Goal: Information Seeking & Learning: Understand process/instructions

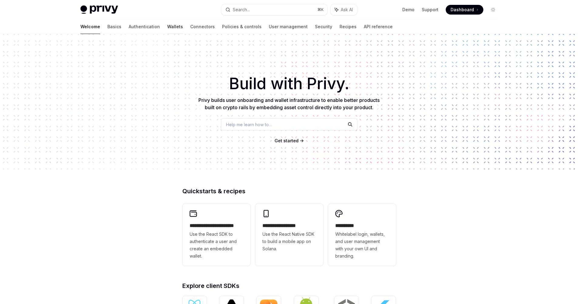
click at [167, 26] on link "Wallets" at bounding box center [175, 26] width 16 height 15
type textarea "*"
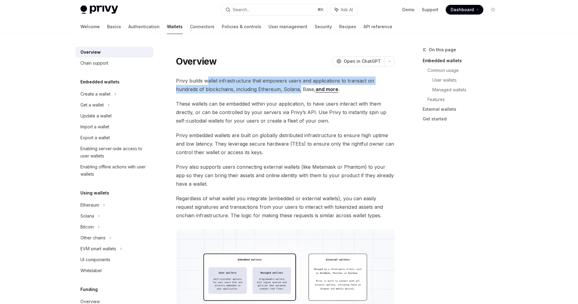
drag, startPoint x: 209, startPoint y: 82, endPoint x: 277, endPoint y: 91, distance: 68.1
click at [277, 91] on span "Privy builds wallet infrastructure that empowers users and applications to tran…" at bounding box center [285, 85] width 219 height 17
drag, startPoint x: 241, startPoint y: 82, endPoint x: 258, endPoint y: 92, distance: 19.7
click at [258, 92] on span "Privy builds wallet infrastructure that empowers users and applications to tran…" at bounding box center [285, 85] width 219 height 17
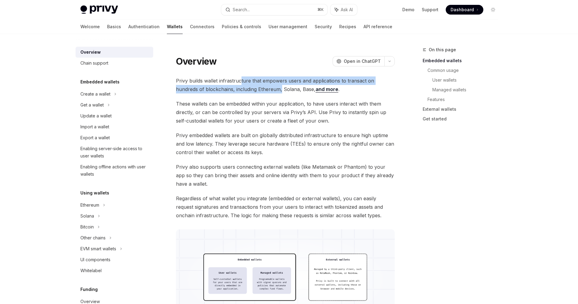
click at [258, 92] on span "Privy builds wallet infrastructure that empowers users and applications to tran…" at bounding box center [285, 85] width 219 height 17
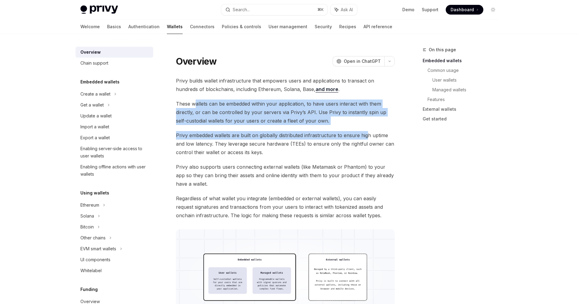
drag, startPoint x: 194, startPoint y: 103, endPoint x: 368, endPoint y: 135, distance: 176.3
click at [368, 135] on span "Privy embedded wallets are built on globally distributed infrastructure to ensu…" at bounding box center [285, 144] width 219 height 26
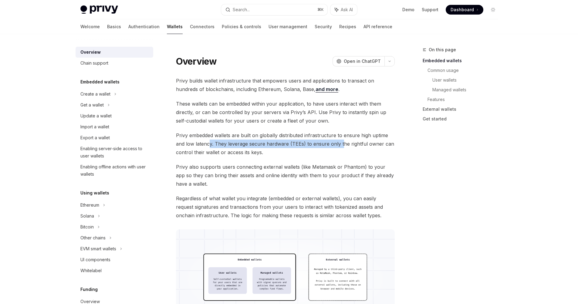
drag, startPoint x: 208, startPoint y: 144, endPoint x: 340, endPoint y: 141, distance: 131.8
click at [340, 141] on span "Privy embedded wallets are built on globally distributed infrastructure to ensu…" at bounding box center [285, 144] width 219 height 26
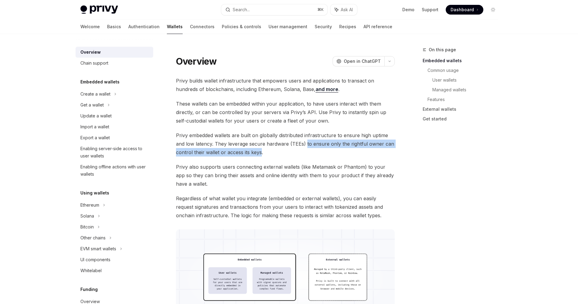
drag, startPoint x: 305, startPoint y: 144, endPoint x: 261, endPoint y: 152, distance: 45.2
click at [261, 152] on span "Privy embedded wallets are built on globally distributed infrastructure to ensu…" at bounding box center [285, 144] width 219 height 26
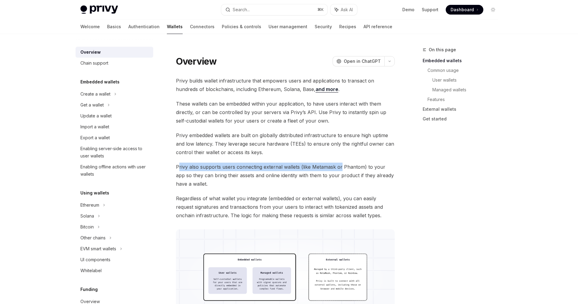
drag, startPoint x: 178, startPoint y: 168, endPoint x: 340, endPoint y: 170, distance: 162.8
click at [340, 170] on span "Privy also supports users connecting external wallets (like Metamask or Phantom…" at bounding box center [285, 176] width 219 height 26
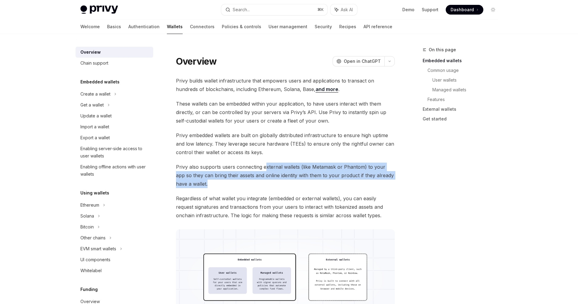
drag, startPoint x: 266, startPoint y: 167, endPoint x: 339, endPoint y: 183, distance: 75.4
click at [339, 183] on span "Privy also supports users connecting external wallets (like Metamask or Phantom…" at bounding box center [285, 176] width 219 height 26
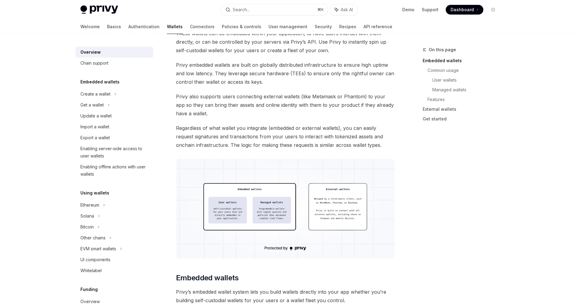
scroll to position [71, 0]
drag, startPoint x: 199, startPoint y: 136, endPoint x: 344, endPoint y: 131, distance: 144.9
click at [344, 131] on span "Regardless of what wallet you integrate (embedded or external wallets), you can…" at bounding box center [285, 136] width 219 height 26
drag, startPoint x: 335, startPoint y: 136, endPoint x: 377, endPoint y: 136, distance: 41.3
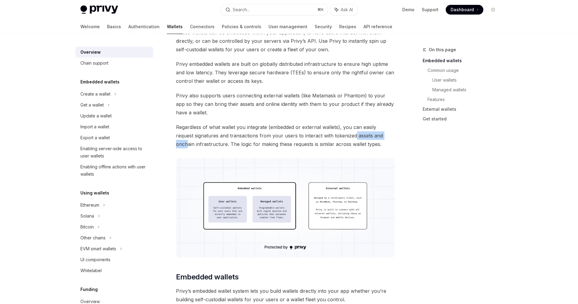
click at [377, 136] on span "Regardless of what wallet you integrate (embedded or external wallets), you can…" at bounding box center [285, 136] width 219 height 26
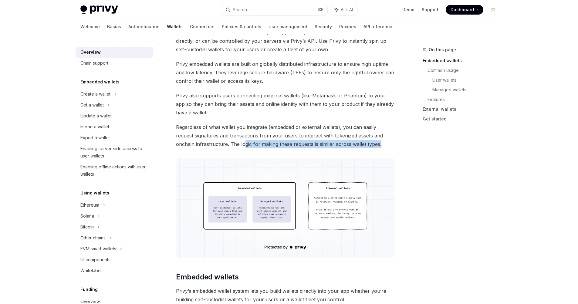
drag, startPoint x: 224, startPoint y: 145, endPoint x: 375, endPoint y: 143, distance: 150.9
click at [375, 143] on span "Regardless of what wallet you integrate (embedded or external wallets), you can…" at bounding box center [285, 136] width 219 height 26
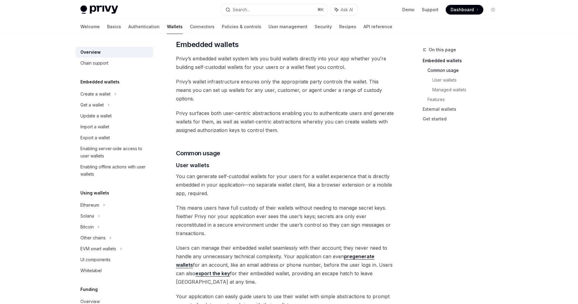
scroll to position [306, 0]
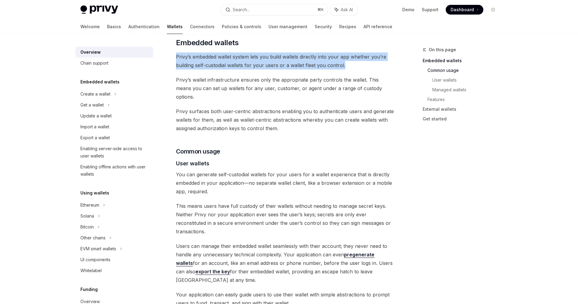
drag, startPoint x: 176, startPoint y: 58, endPoint x: 352, endPoint y: 65, distance: 175.3
click at [352, 65] on span "Privy’s embedded wallet system lets you build wallets directly into your app wh…" at bounding box center [285, 61] width 219 height 17
drag, startPoint x: 179, startPoint y: 56, endPoint x: 348, endPoint y: 66, distance: 169.1
click at [348, 66] on span "Privy’s embedded wallet system lets you build wallets directly into your app wh…" at bounding box center [285, 61] width 219 height 17
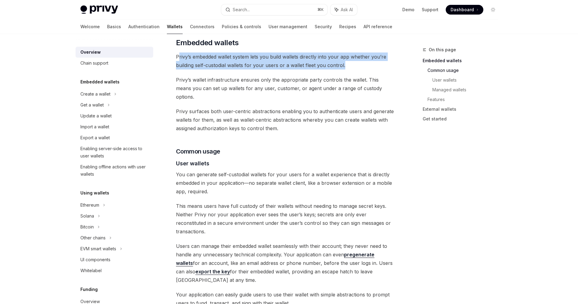
click at [348, 66] on span "Privy’s embedded wallet system lets you build wallets directly into your app wh…" at bounding box center [285, 61] width 219 height 17
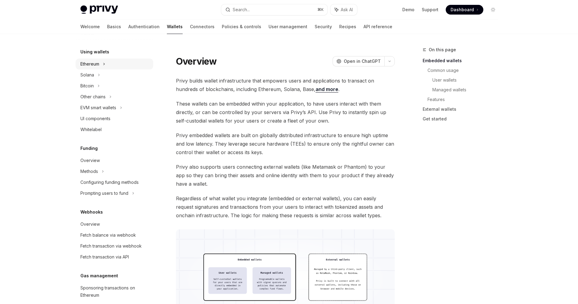
scroll to position [221, 0]
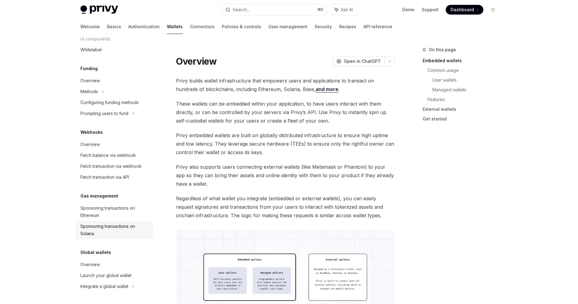
click at [100, 233] on div "Sponsoring transactions on Solana" at bounding box center [114, 230] width 69 height 15
click at [100, 228] on div "Sponsoring transactions on Solana" at bounding box center [114, 230] width 69 height 15
click at [106, 21] on div "Prompting users to fund" at bounding box center [92, 16] width 25 height 7
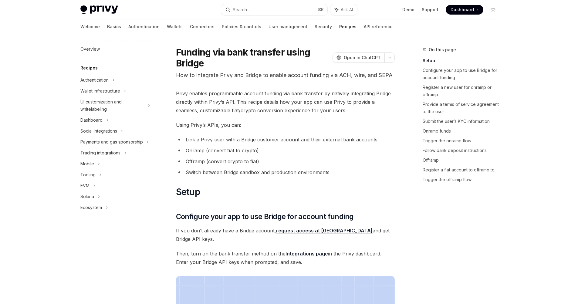
drag, startPoint x: 327, startPoint y: 77, endPoint x: 373, endPoint y: 74, distance: 45.6
click at [373, 74] on p "How to integrate Privy and Bridge to enable account funding via ACH, wire, and …" at bounding box center [285, 75] width 219 height 9
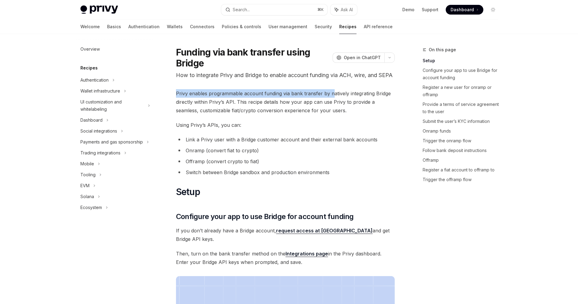
drag, startPoint x: 176, startPoint y: 101, endPoint x: 332, endPoint y: 103, distance: 155.8
click at [332, 103] on span "Privy enables programmable account funding via bank transfer by natively integr…" at bounding box center [285, 102] width 219 height 26
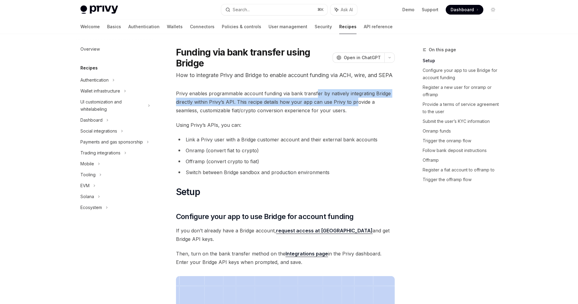
drag, startPoint x: 317, startPoint y: 104, endPoint x: 356, endPoint y: 108, distance: 39.1
click at [356, 108] on span "Privy enables programmable account funding via bank transfer by natively integr…" at bounding box center [285, 102] width 219 height 26
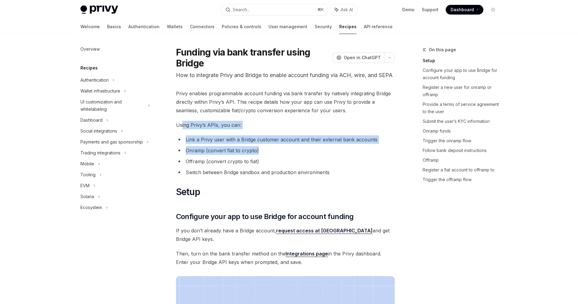
drag, startPoint x: 182, startPoint y: 134, endPoint x: 273, endPoint y: 162, distance: 94.7
click at [273, 155] on li "Onramp (convert fiat to crypto)" at bounding box center [285, 150] width 219 height 9
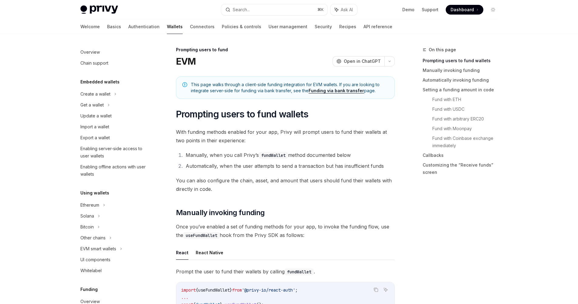
scroll to position [176, 0]
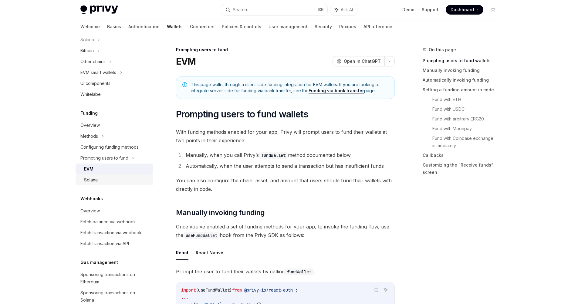
click at [107, 180] on div "Solana" at bounding box center [117, 179] width 66 height 7
click at [251, 11] on button "Search... ⌘ K" at bounding box center [274, 9] width 106 height 11
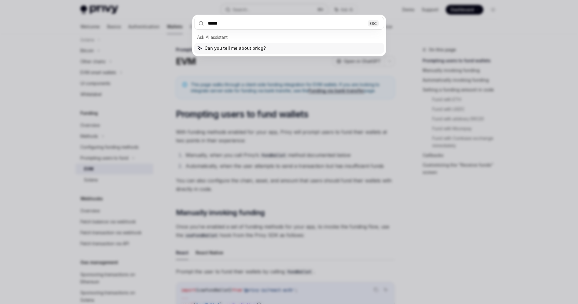
type input "******"
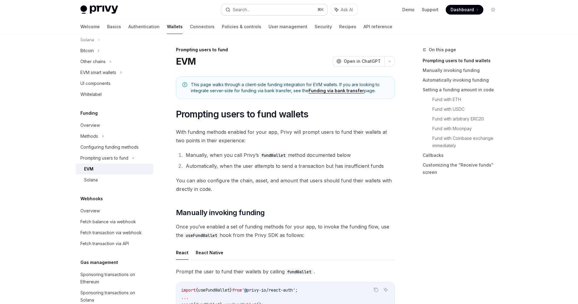
click at [260, 6] on button "Search... ⌘ K" at bounding box center [274, 9] width 106 height 11
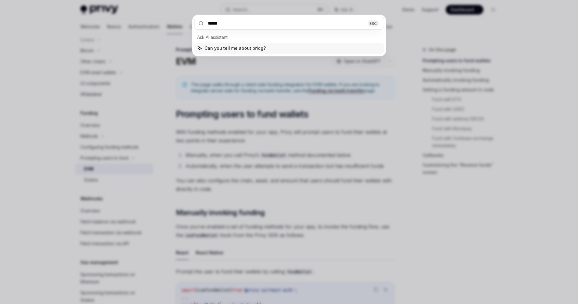
type input "******"
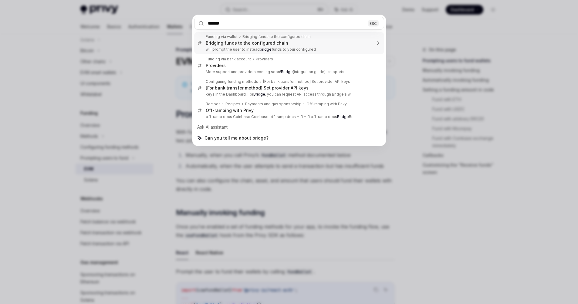
scroll to position [135, 0]
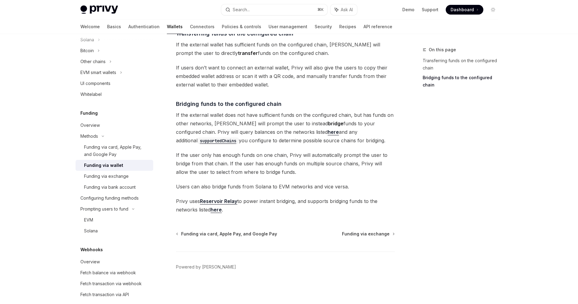
type textarea "*"
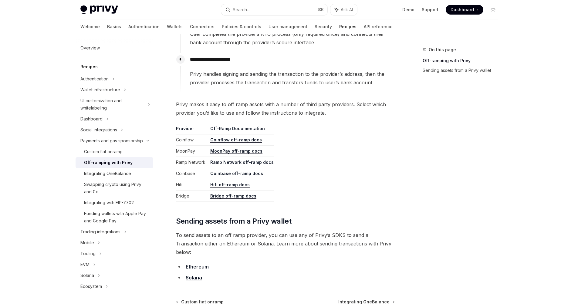
scroll to position [230, 0]
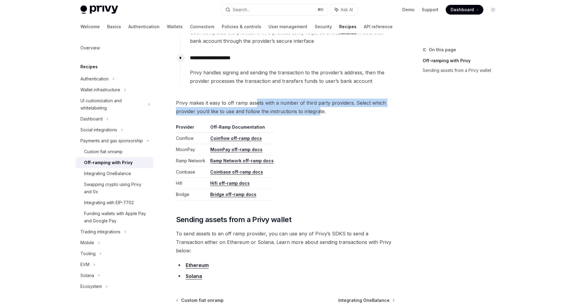
drag, startPoint x: 255, startPoint y: 103, endPoint x: 318, endPoint y: 112, distance: 63.5
click at [318, 112] on span "Privy makes it easy to off ramp assets with a number of third party providers. …" at bounding box center [285, 107] width 219 height 17
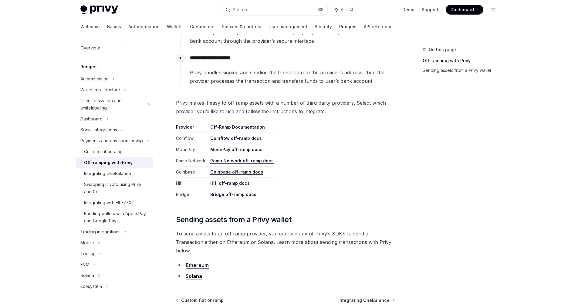
click at [233, 196] on link "Bridge off-ramp docs" at bounding box center [233, 194] width 46 height 5
